Goal: Task Accomplishment & Management: Manage account settings

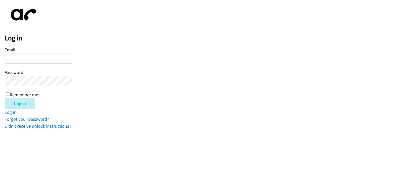
click at [23, 58] on input "Email" at bounding box center [39, 58] width 68 height 11
type input "[EMAIL_ADDRESS][DOMAIN_NAME]"
click at [5, 98] on input "Log in" at bounding box center [20, 103] width 31 height 10
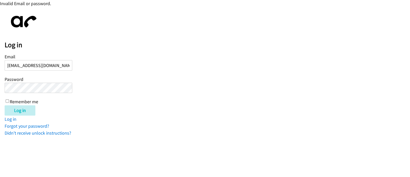
click at [5, 105] on input "Log in" at bounding box center [20, 110] width 31 height 10
